Goal: Information Seeking & Learning: Learn about a topic

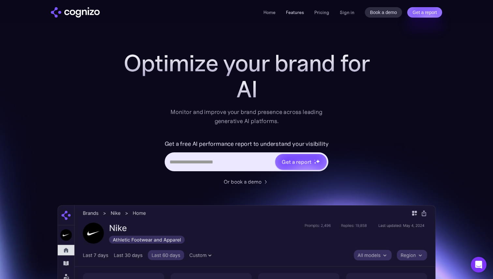
click at [297, 12] on link "Features" at bounding box center [295, 12] width 18 height 6
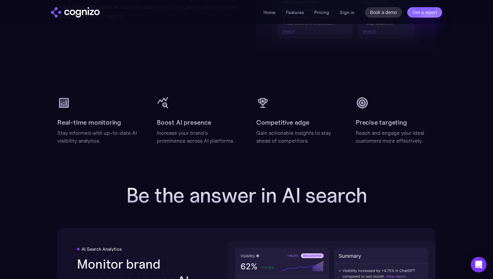
scroll to position [830, 0]
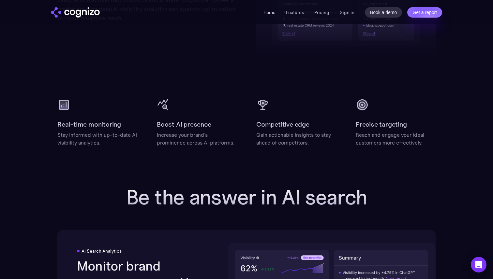
click at [274, 14] on link "Home" at bounding box center [269, 12] width 12 height 6
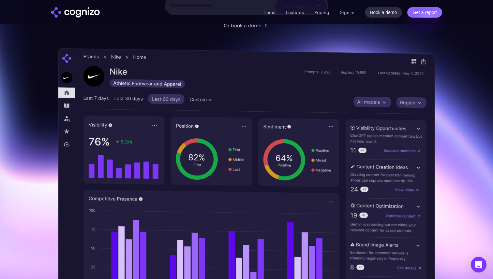
scroll to position [159, 0]
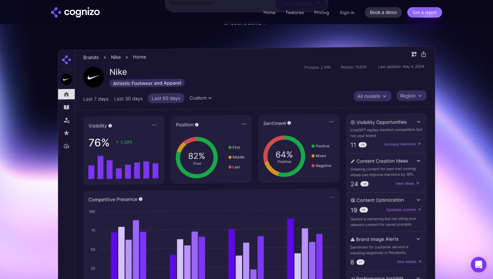
click at [199, 101] on img at bounding box center [246, 183] width 377 height 274
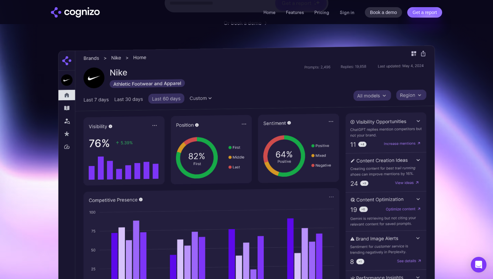
click at [180, 98] on img at bounding box center [246, 182] width 376 height 275
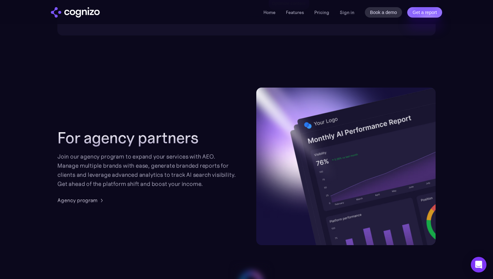
scroll to position [1463, 0]
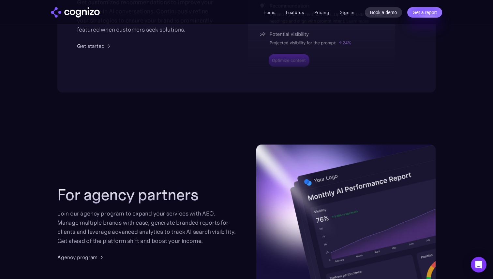
click at [293, 14] on link "Features" at bounding box center [295, 12] width 18 height 6
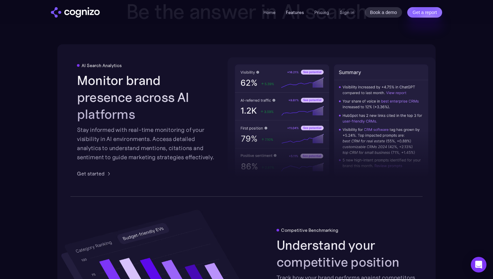
scroll to position [1016, 0]
click at [323, 11] on link "Pricing" at bounding box center [321, 12] width 15 height 6
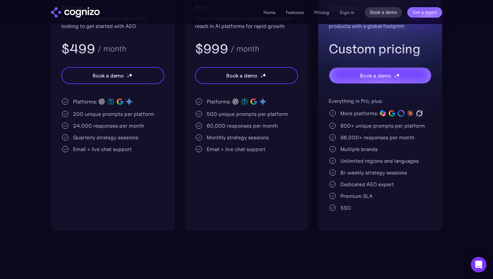
scroll to position [156, 0]
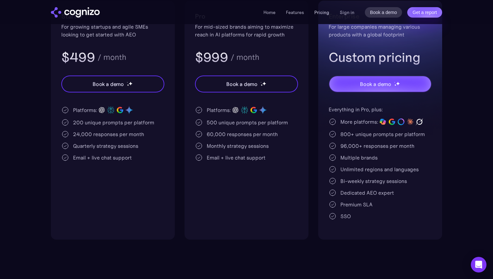
click at [323, 12] on link "Pricing" at bounding box center [321, 12] width 15 height 6
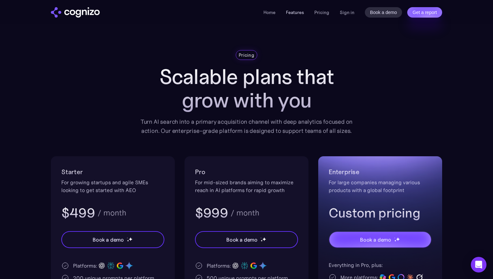
click at [301, 11] on link "Features" at bounding box center [295, 12] width 18 height 6
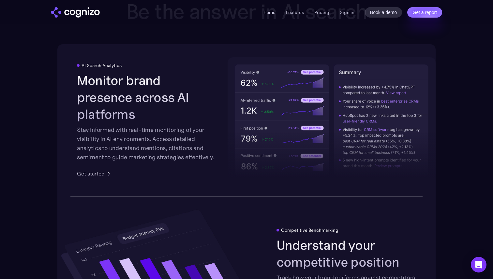
click at [273, 9] on link "Home" at bounding box center [269, 12] width 12 height 6
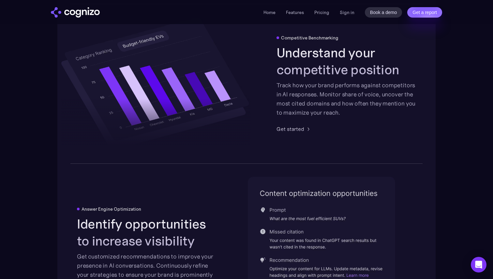
scroll to position [1213, 0]
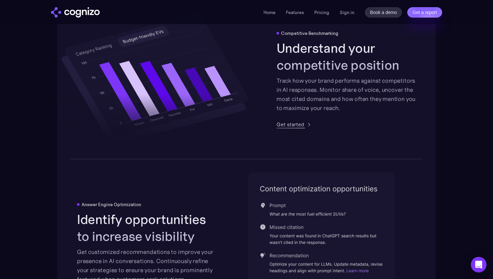
click at [292, 124] on div "Get started" at bounding box center [290, 125] width 28 height 8
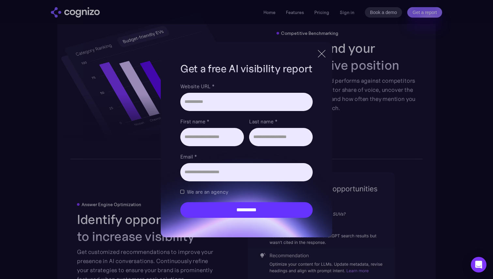
click at [320, 51] on div at bounding box center [321, 54] width 11 height 12
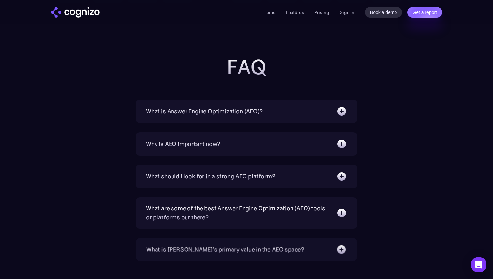
scroll to position [2044, 0]
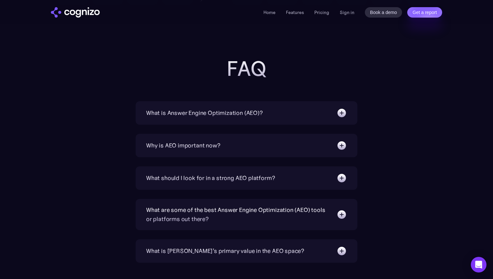
click at [339, 115] on img at bounding box center [341, 113] width 10 height 10
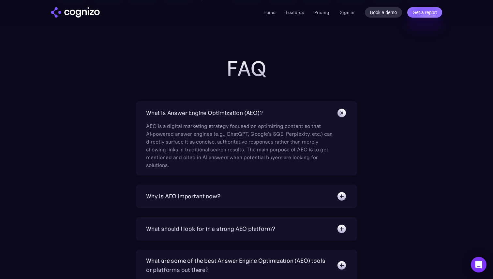
click at [342, 196] on img at bounding box center [341, 196] width 10 height 10
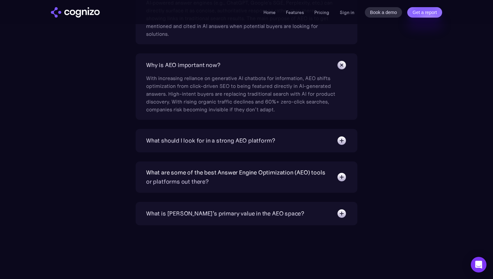
scroll to position [2199, 0]
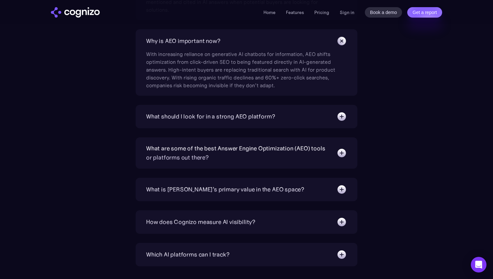
click at [343, 120] on img at bounding box center [341, 116] width 10 height 10
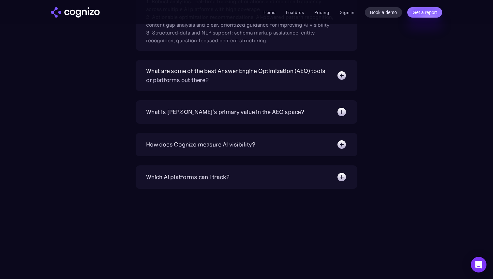
scroll to position [2341, 0]
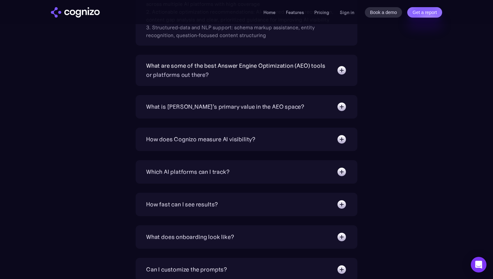
click at [339, 135] on img at bounding box center [341, 139] width 10 height 10
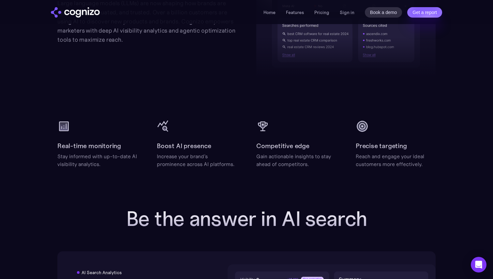
scroll to position [809, 0]
click at [271, 14] on link "Home" at bounding box center [269, 12] width 12 height 6
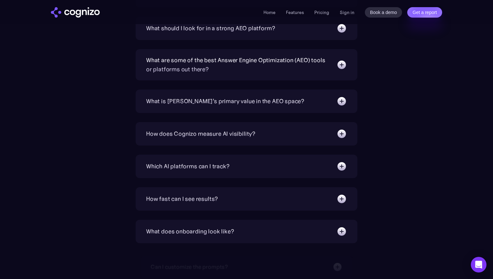
scroll to position [2201, 0]
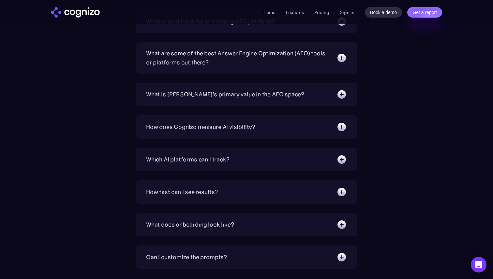
click at [288, 191] on div "How fast can I see results?" at bounding box center [246, 192] width 201 height 10
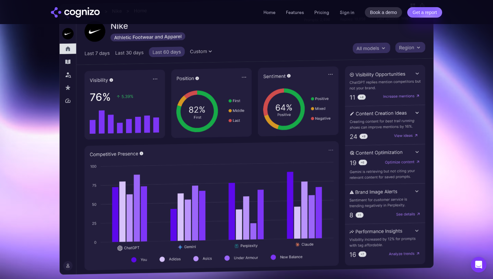
scroll to position [205, 0]
